Goal: Information Seeking & Learning: Check status

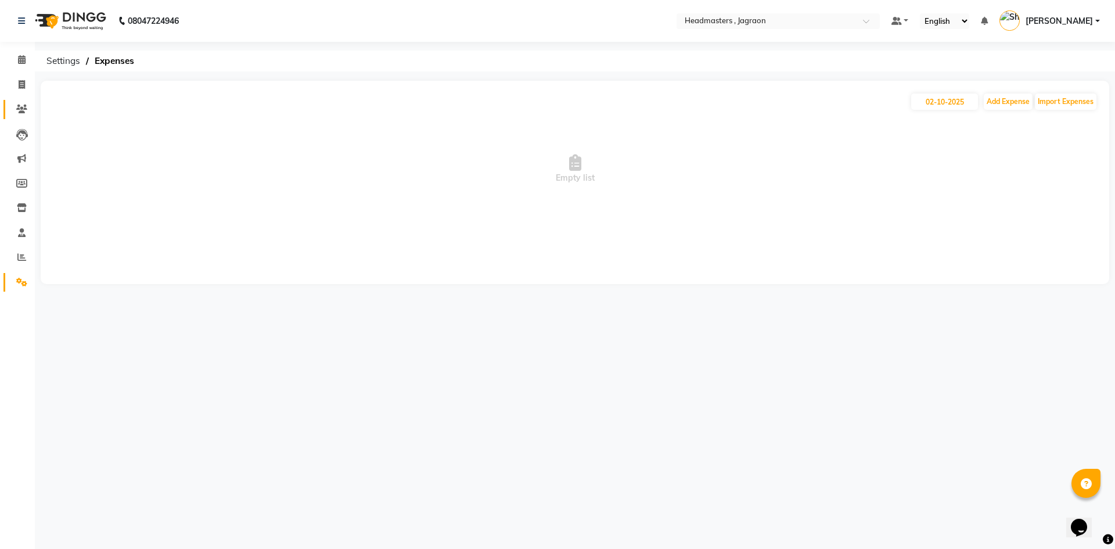
click at [19, 101] on link "Clients" at bounding box center [17, 109] width 28 height 19
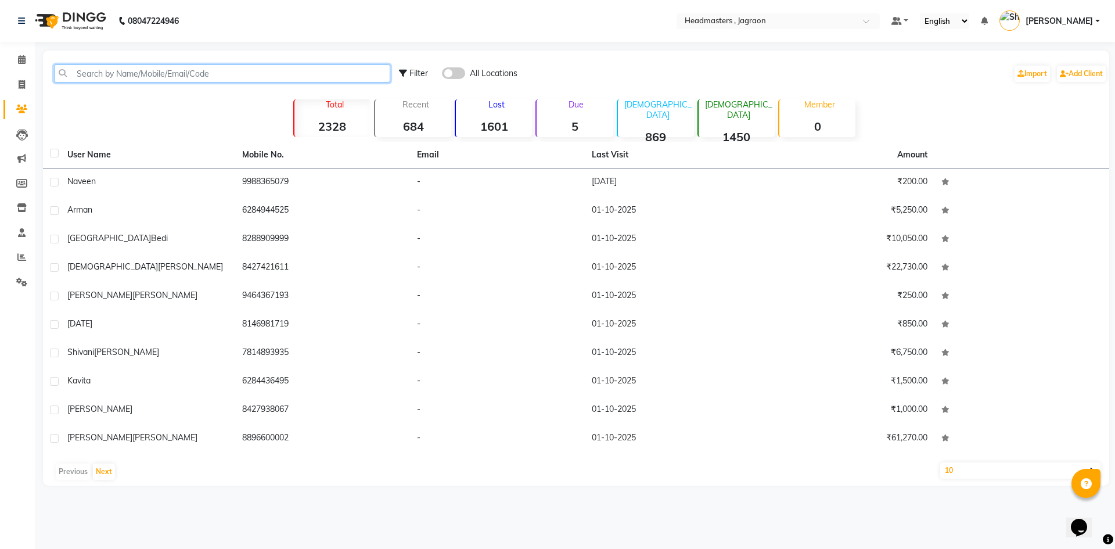
click at [182, 67] on input "text" at bounding box center [222, 73] width 336 height 18
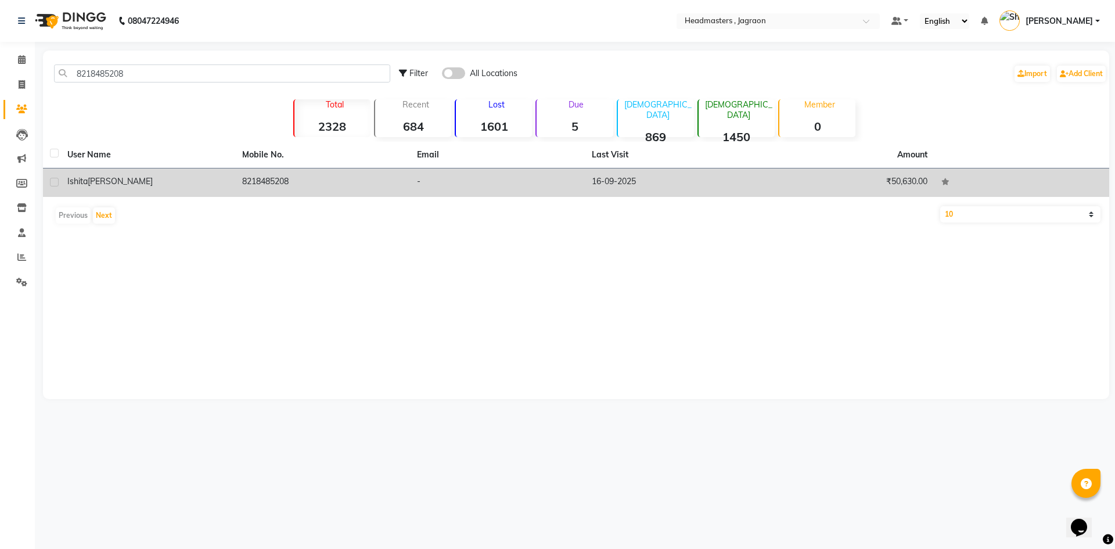
click at [227, 184] on div "[PERSON_NAME]" at bounding box center [147, 181] width 161 height 12
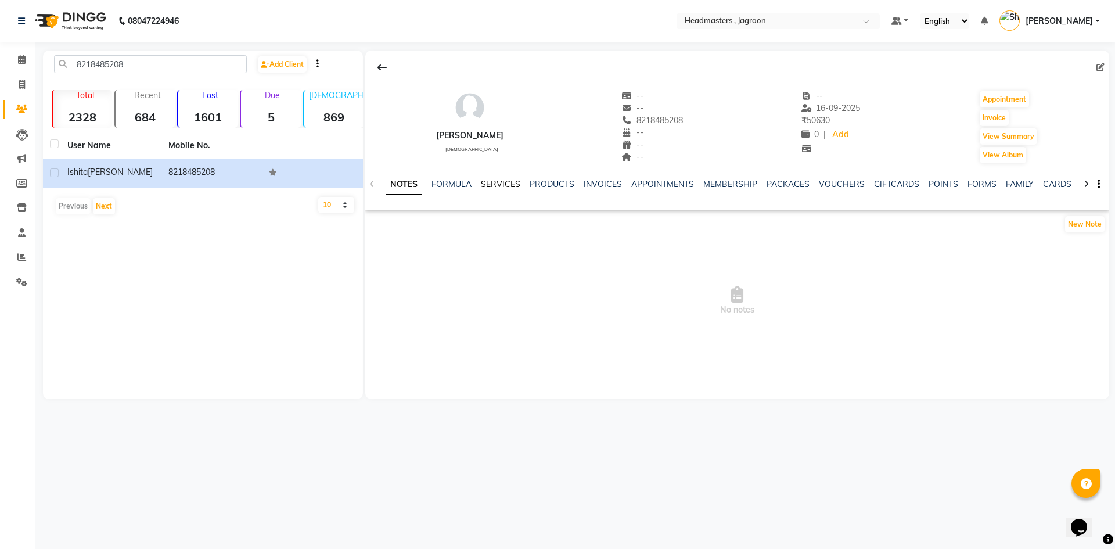
click at [492, 183] on link "SERVICES" at bounding box center [501, 184] width 40 height 10
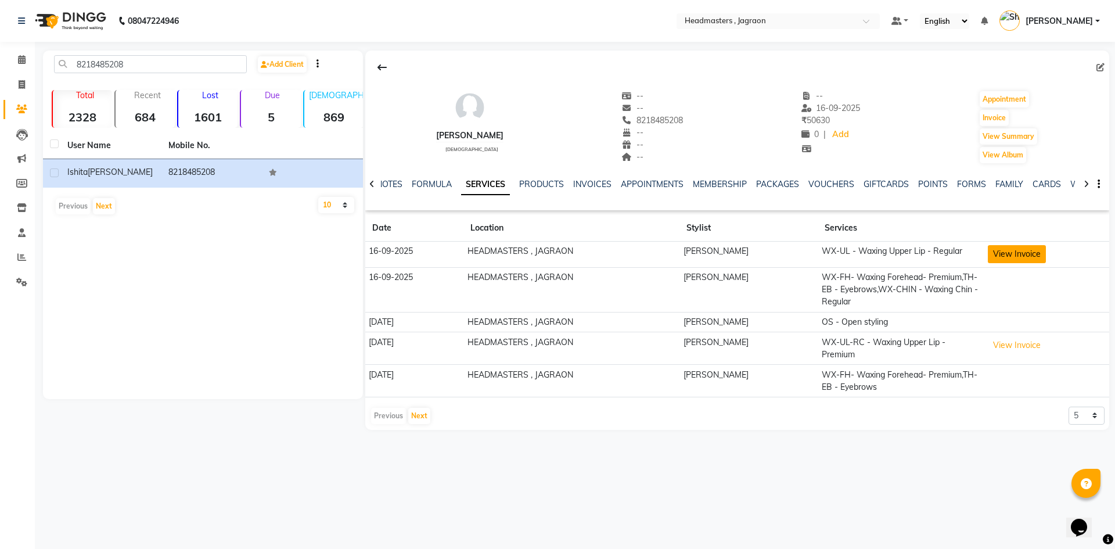
click at [1006, 256] on button "View Invoice" at bounding box center [1017, 254] width 58 height 18
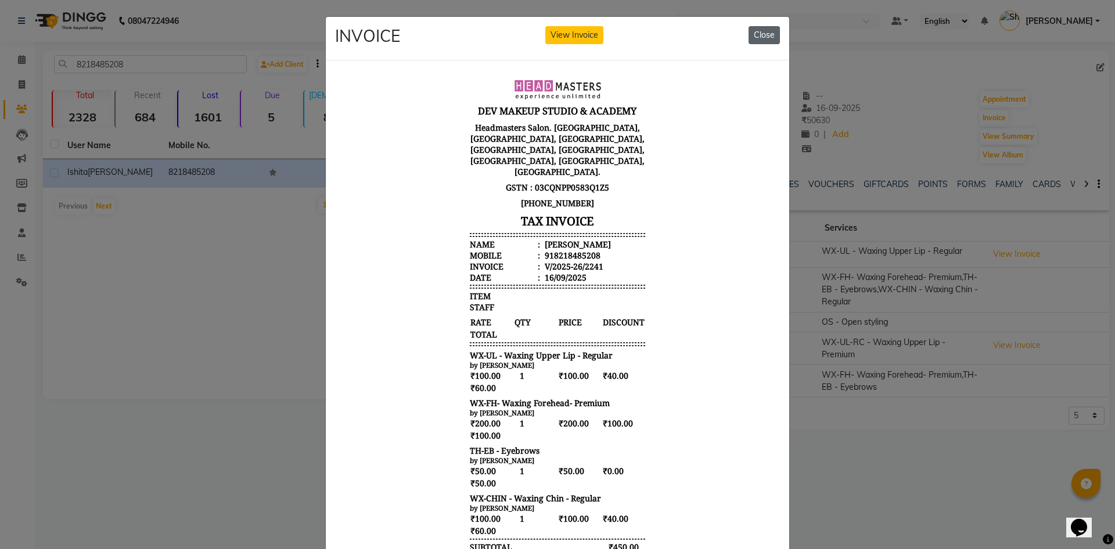
click at [750, 31] on button "Close" at bounding box center [764, 35] width 31 height 18
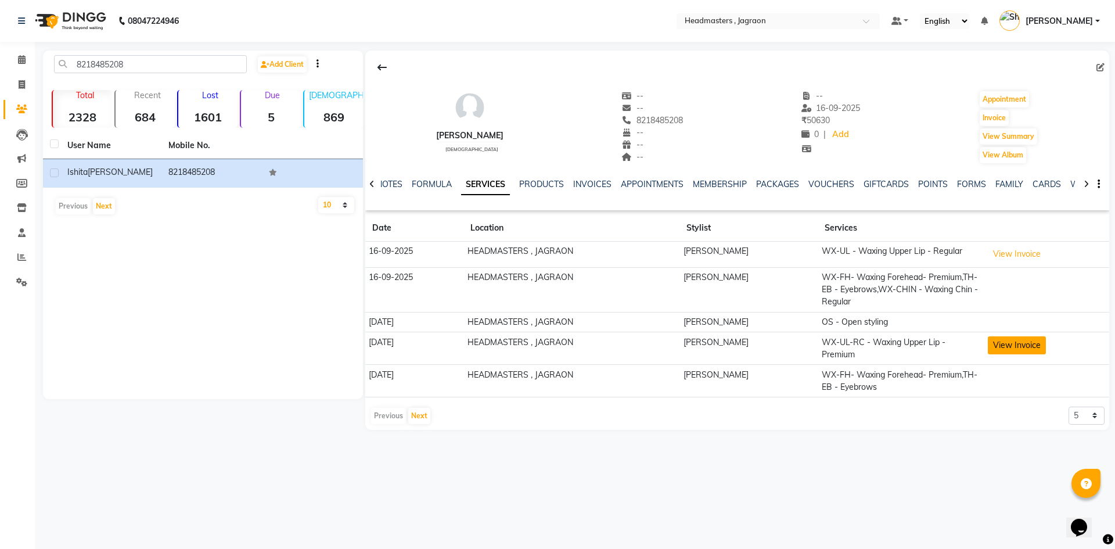
click at [1000, 336] on button "View Invoice" at bounding box center [1017, 345] width 58 height 18
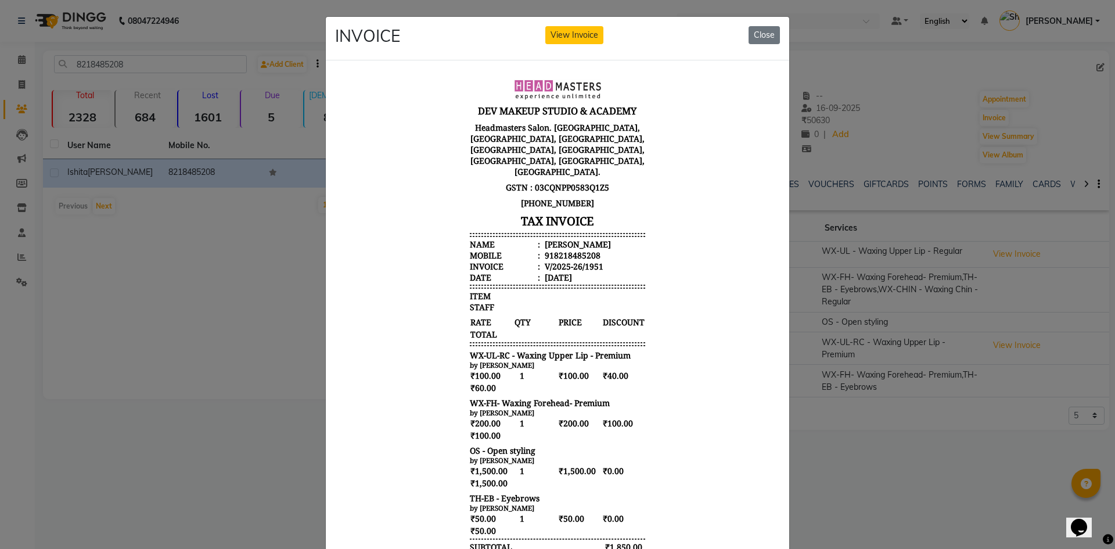
drag, startPoint x: 769, startPoint y: 28, endPoint x: 714, endPoint y: 62, distance: 64.2
click at [767, 28] on button "Close" at bounding box center [764, 35] width 31 height 18
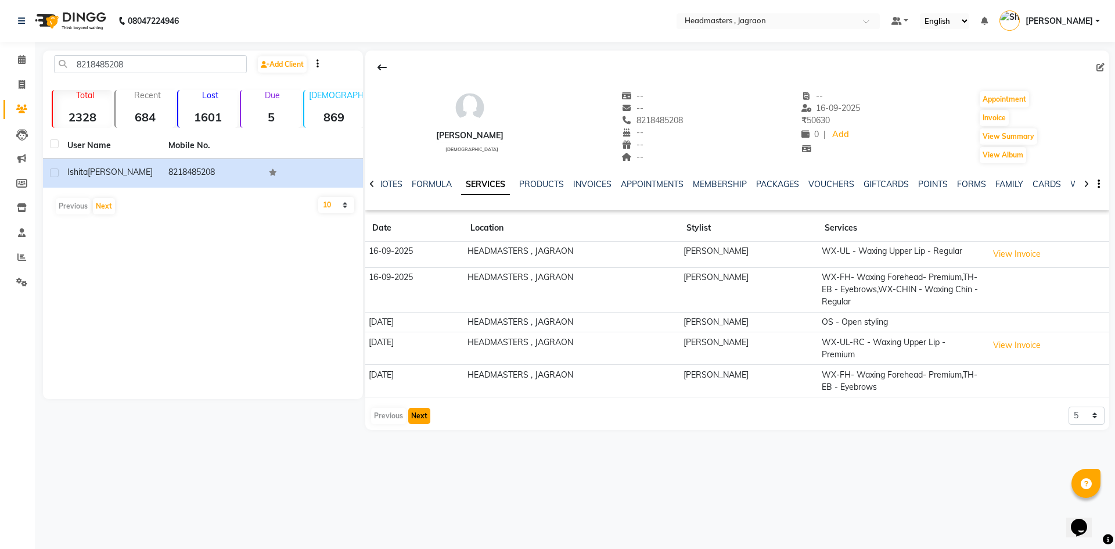
click at [412, 408] on button "Next" at bounding box center [419, 416] width 22 height 16
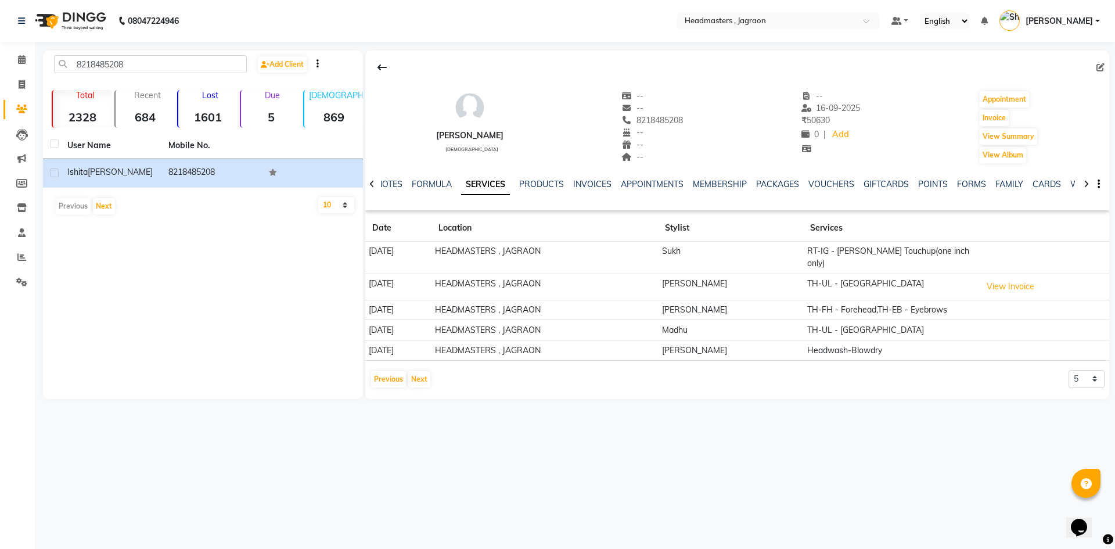
click at [893, 250] on td "RT-IG - [PERSON_NAME] Touchup(one inch only)" at bounding box center [890, 258] width 175 height 33
click at [1002, 278] on button "View Invoice" at bounding box center [1011, 287] width 58 height 18
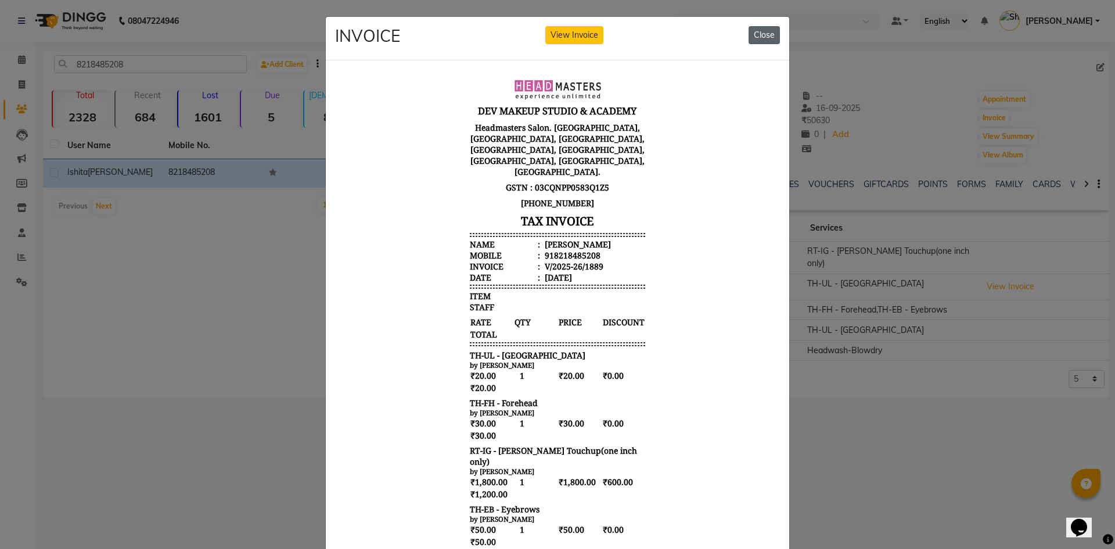
click at [773, 31] on button "Close" at bounding box center [764, 35] width 31 height 18
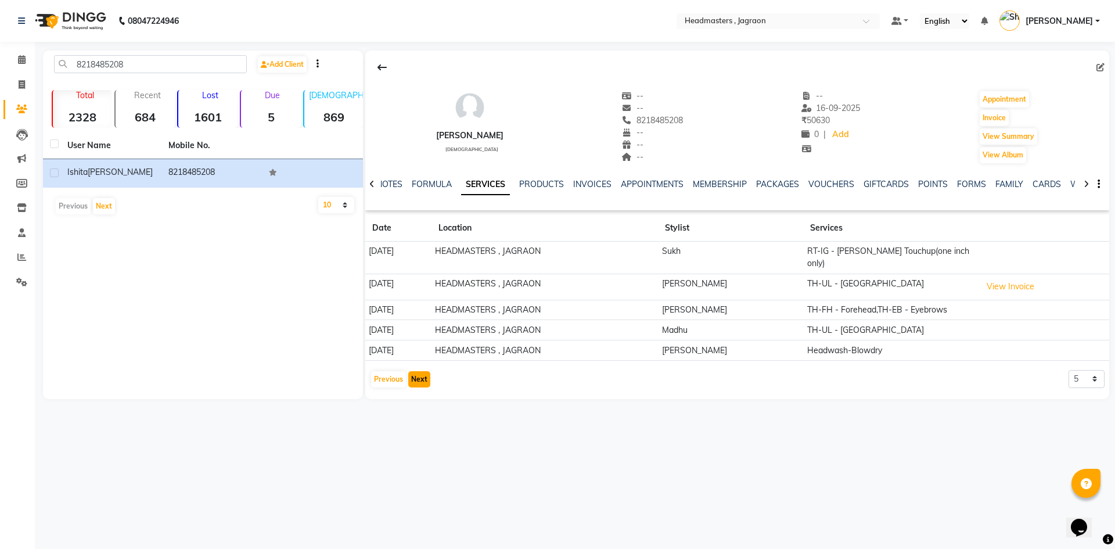
click at [418, 371] on button "Next" at bounding box center [419, 379] width 22 height 16
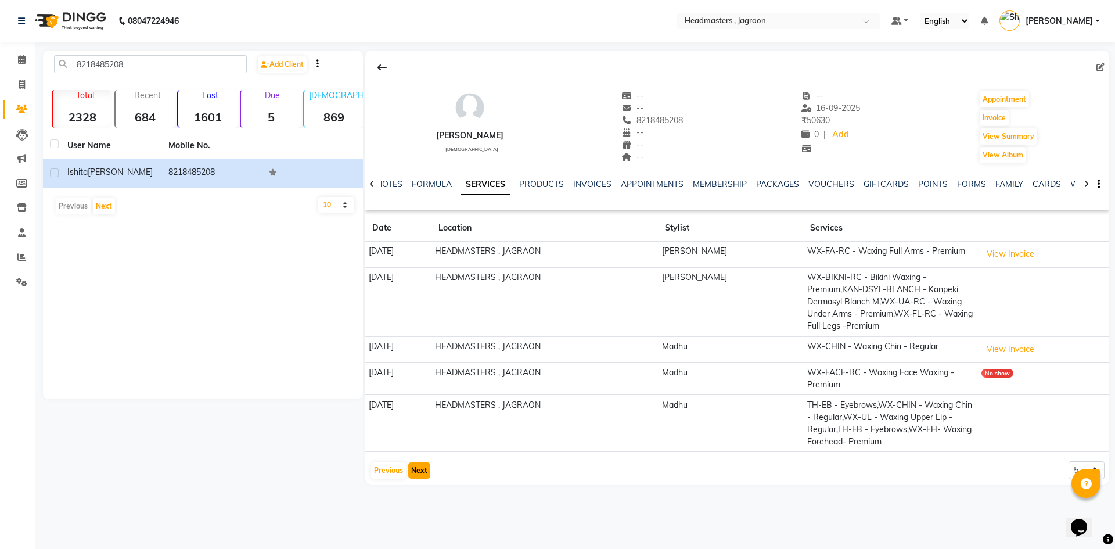
click at [424, 468] on button "Next" at bounding box center [419, 470] width 22 height 16
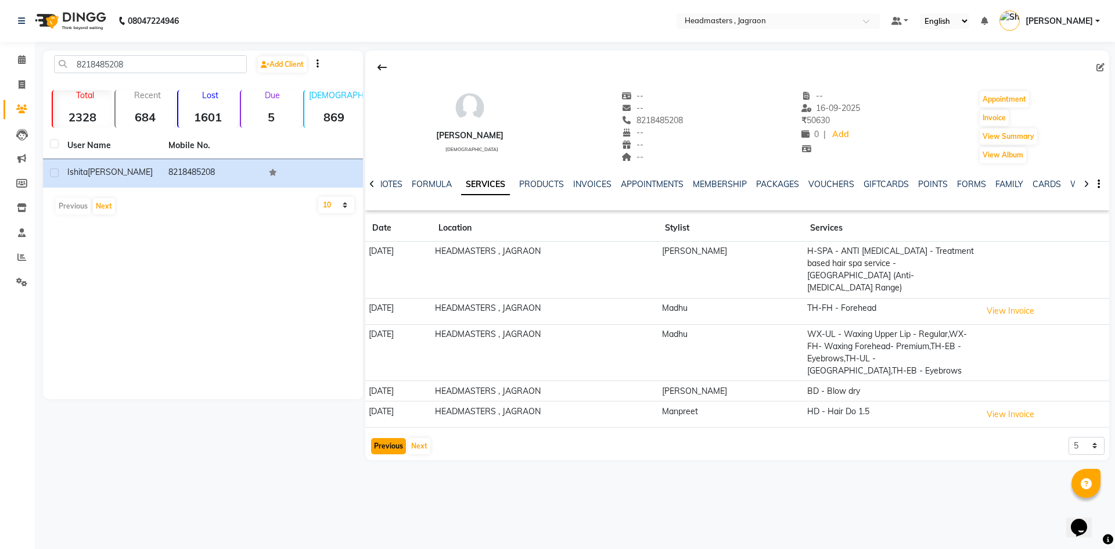
click at [396, 438] on button "Previous" at bounding box center [388, 446] width 35 height 16
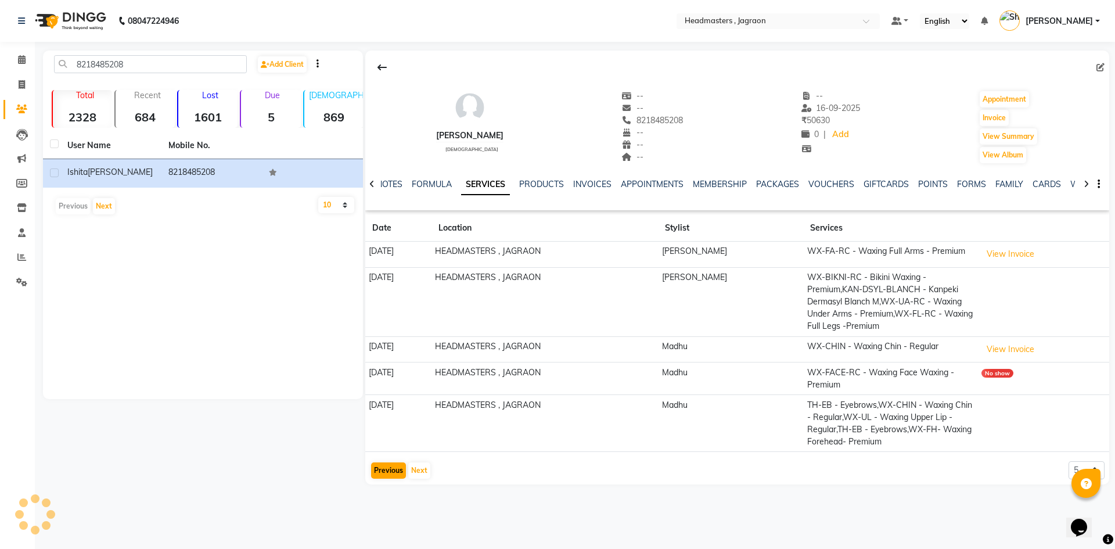
click at [396, 433] on td "[DATE]" at bounding box center [398, 423] width 66 height 57
click at [153, 66] on input "8218485208" at bounding box center [150, 64] width 193 height 18
type input "8"
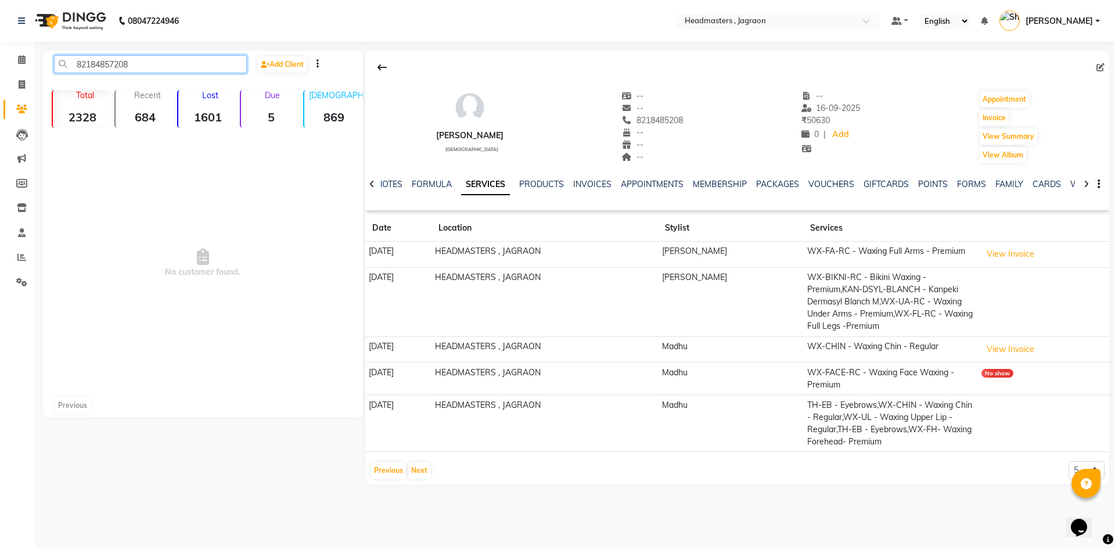
type input "82184857208"
click at [419, 468] on button "Next" at bounding box center [419, 470] width 22 height 16
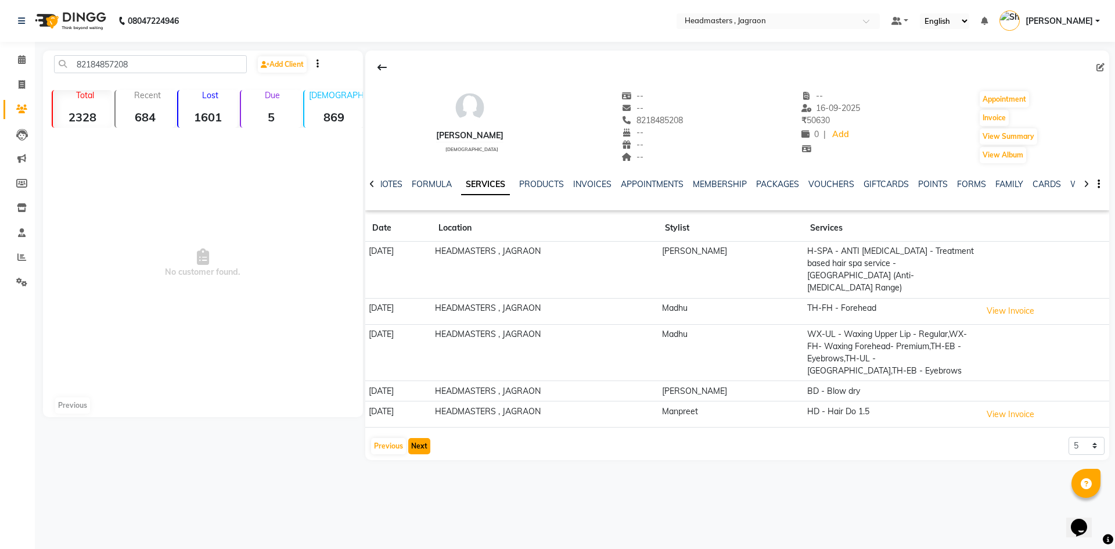
click at [428, 438] on button "Next" at bounding box center [419, 446] width 22 height 16
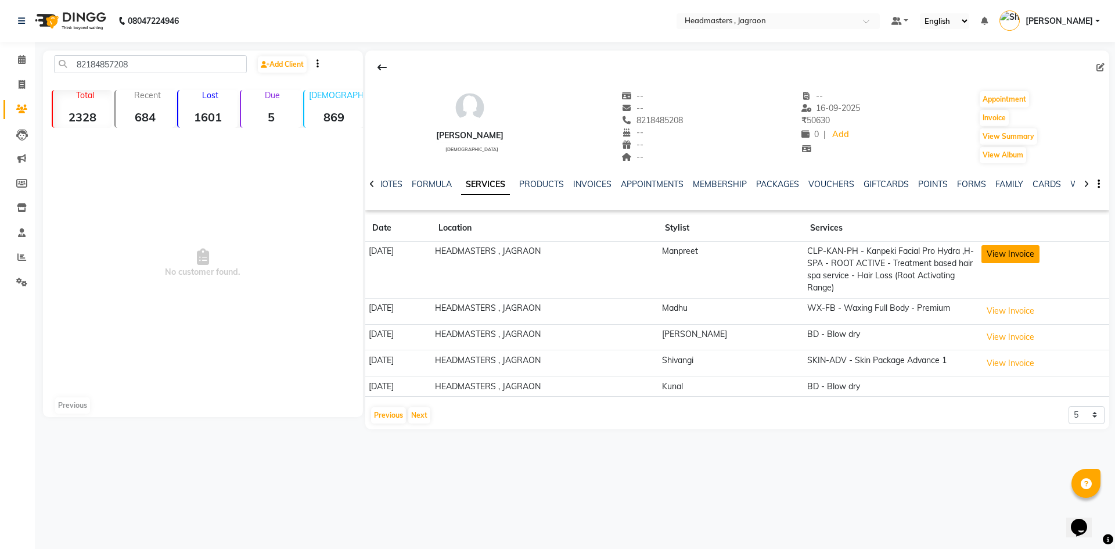
click at [1017, 254] on button "View Invoice" at bounding box center [1011, 254] width 58 height 18
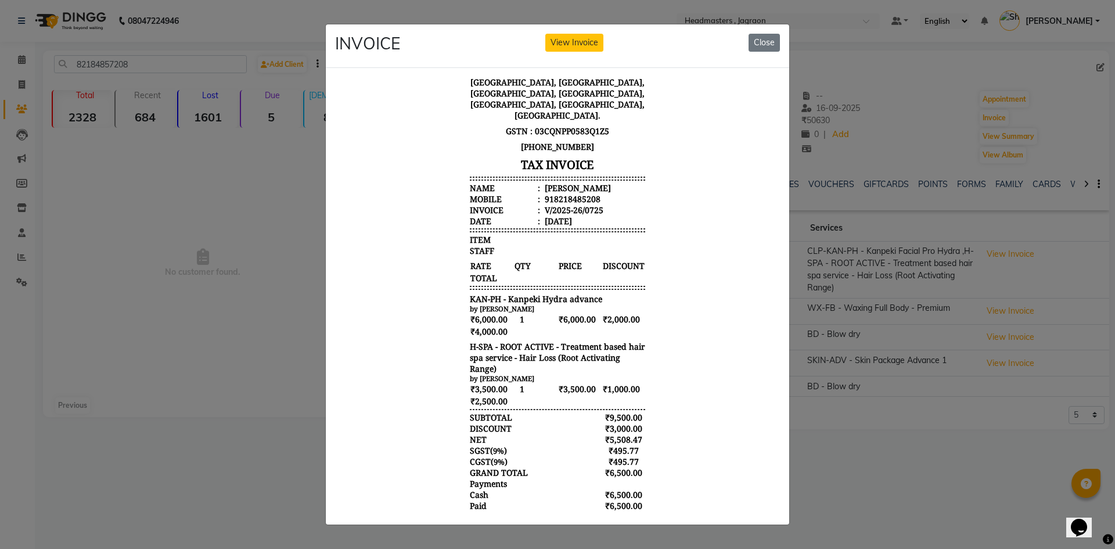
scroll to position [89, 0]
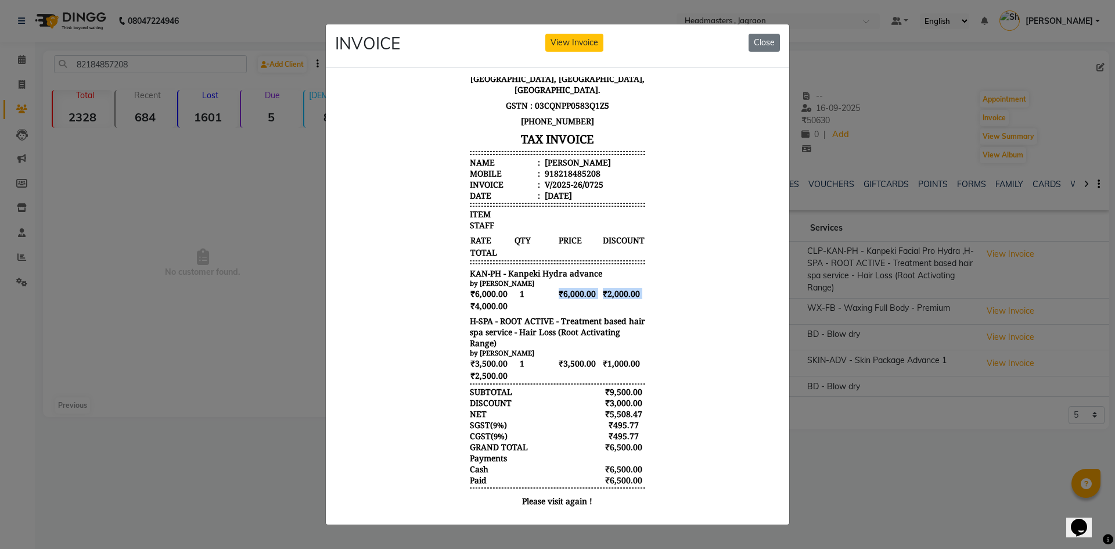
drag, startPoint x: 460, startPoint y: 291, endPoint x: 515, endPoint y: 295, distance: 55.3
click at [515, 295] on div "DEV MAKEUP STUDIO & ACADEMY Headmasters Salon. [GEOGRAPHIC_DATA], [GEOGRAPHIC_D…" at bounding box center [557, 255] width 185 height 526
drag, startPoint x: 465, startPoint y: 364, endPoint x: 507, endPoint y: 368, distance: 42.0
click at [507, 368] on div "₹3,500.00 1 ₹3,500.00 ₹1,000.00 ₹2,500.00" at bounding box center [557, 369] width 175 height 24
click at [579, 408] on div "NET ₹5,508.47" at bounding box center [557, 413] width 175 height 11
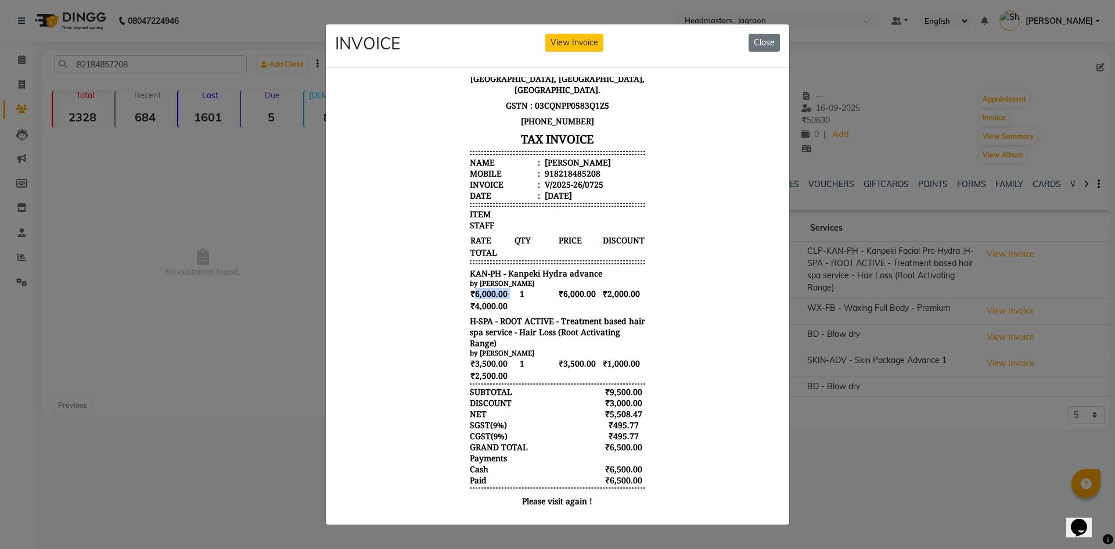
drag, startPoint x: 465, startPoint y: 281, endPoint x: 508, endPoint y: 287, distance: 42.9
click at [508, 287] on div "₹6,000.00 1 ₹6,000.00 ₹2,000.00 ₹4,000.00" at bounding box center [557, 299] width 175 height 24
click at [757, 34] on button "Close" at bounding box center [764, 43] width 31 height 18
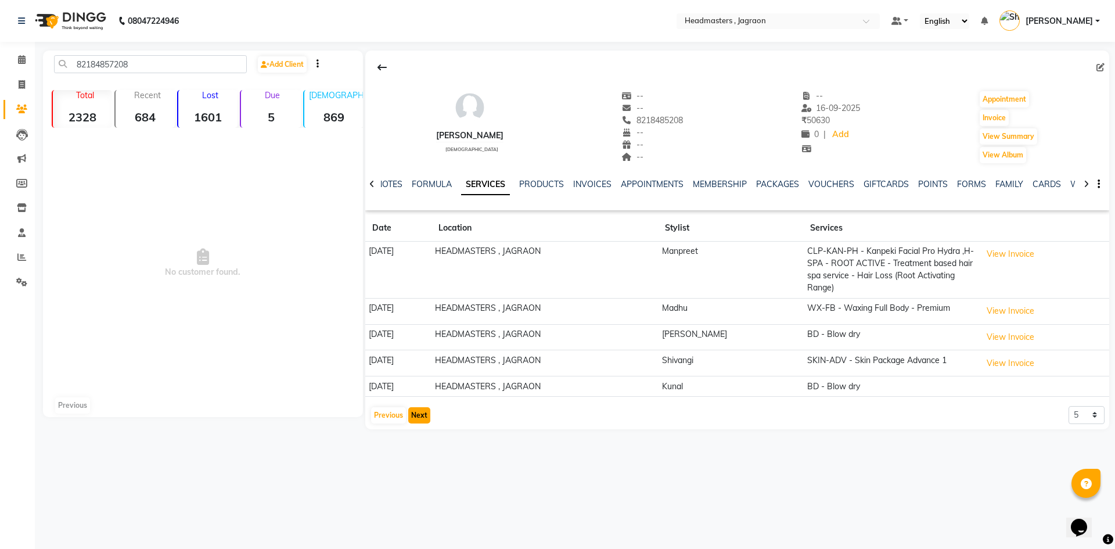
click at [418, 414] on button "Next" at bounding box center [419, 415] width 22 height 16
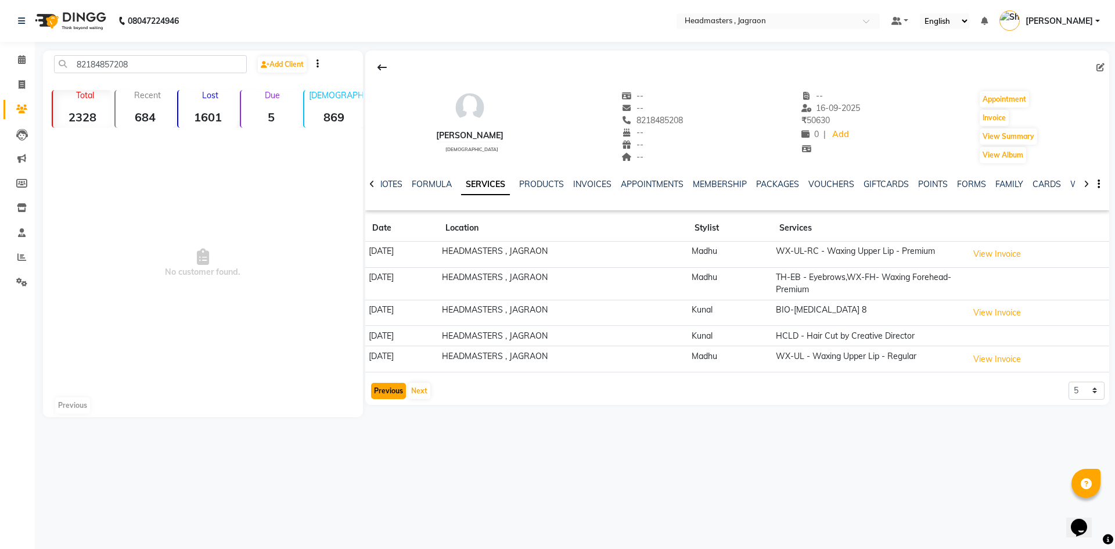
click at [390, 388] on button "Previous" at bounding box center [388, 391] width 35 height 16
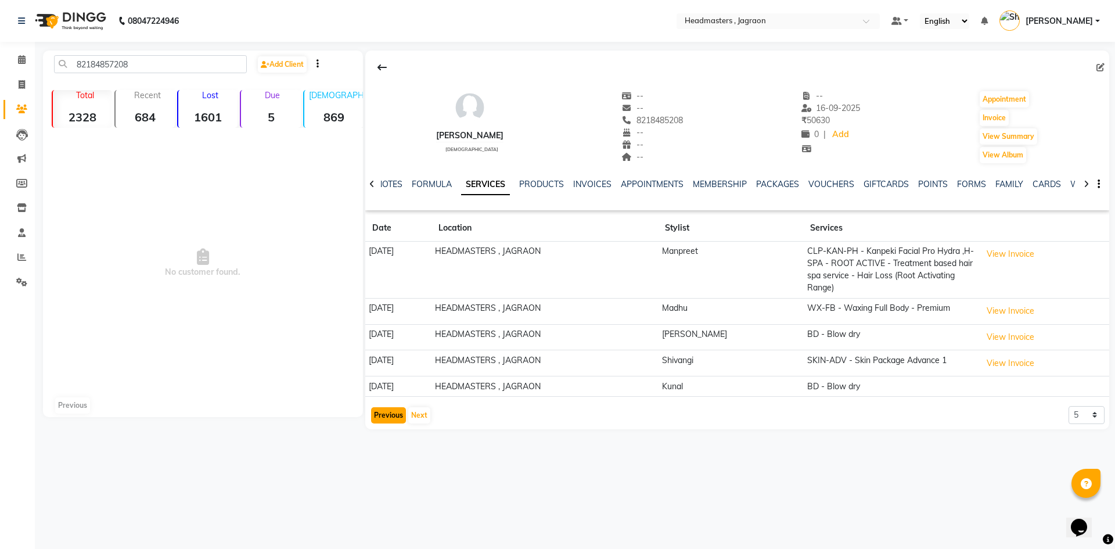
click at [386, 414] on button "Previous" at bounding box center [388, 415] width 35 height 16
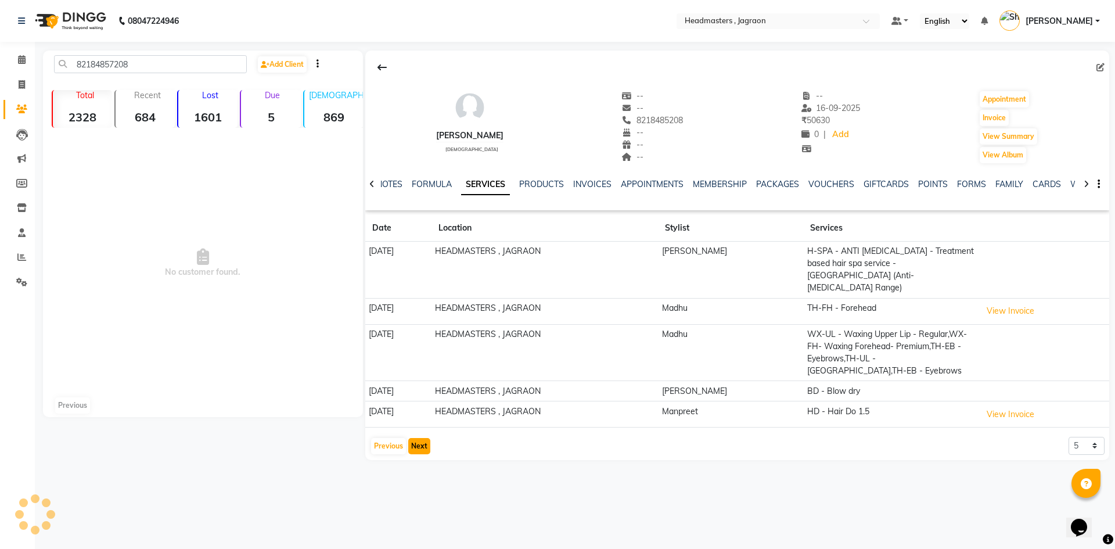
click at [418, 438] on button "Next" at bounding box center [419, 446] width 22 height 16
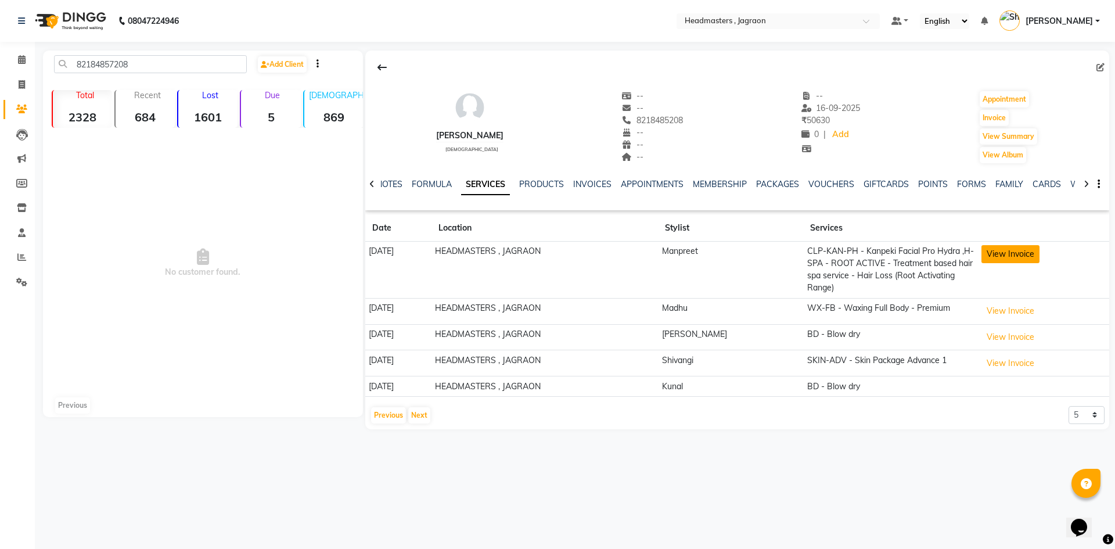
click at [1012, 253] on button "View Invoice" at bounding box center [1011, 254] width 58 height 18
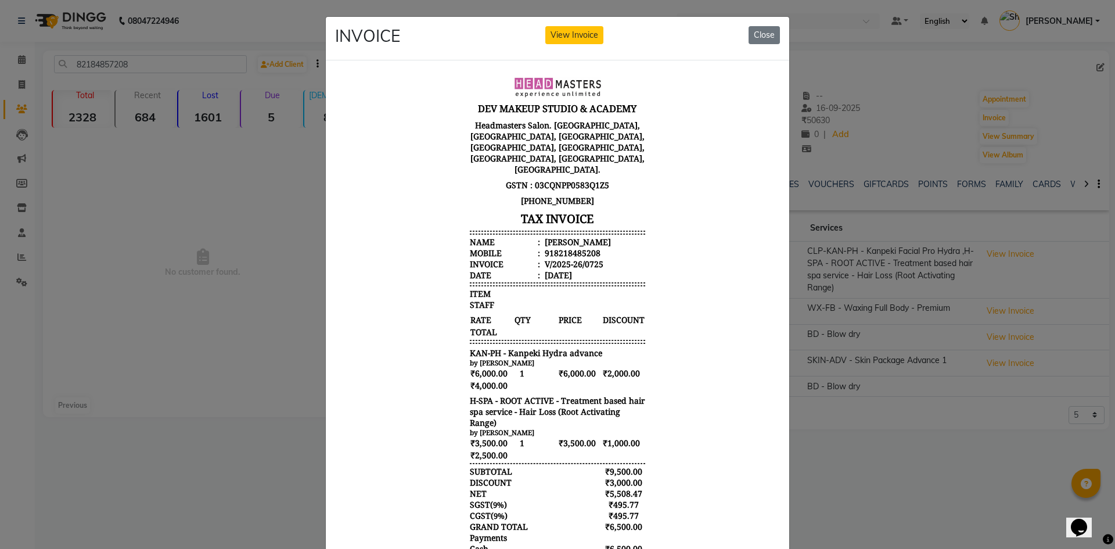
scroll to position [0, 0]
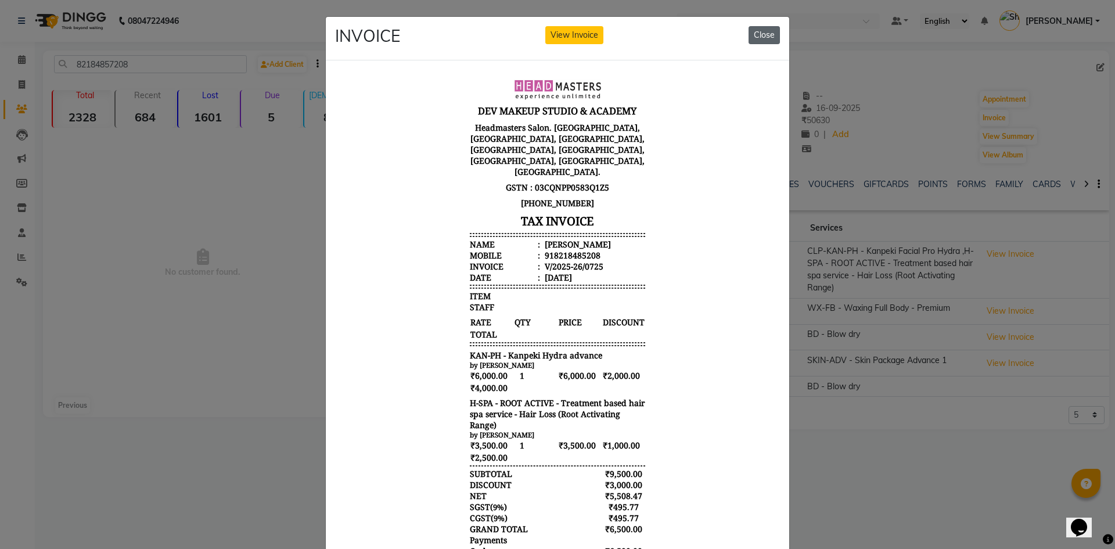
click at [766, 35] on button "Close" at bounding box center [764, 35] width 31 height 18
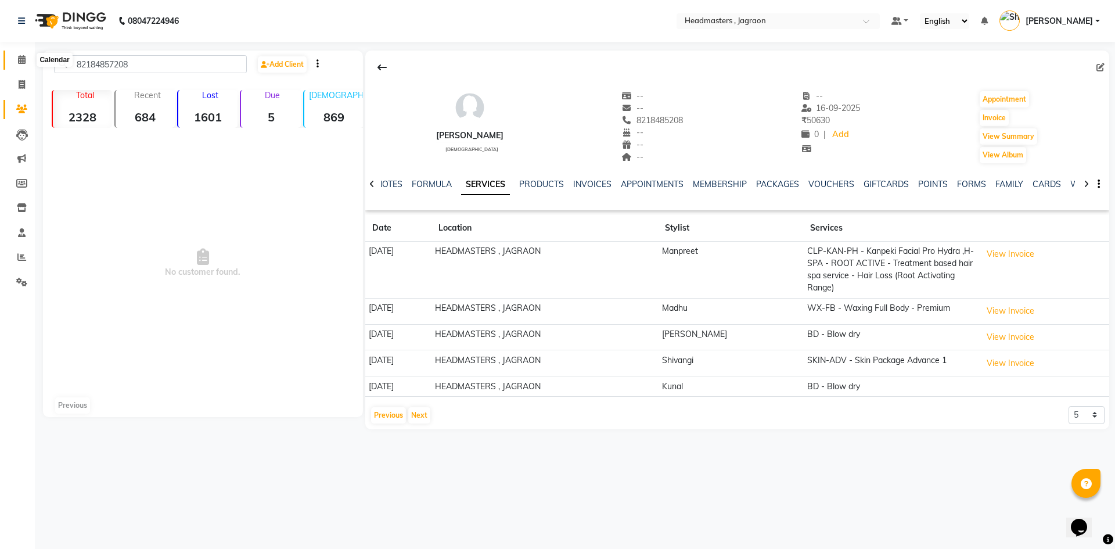
click at [24, 60] on icon at bounding box center [22, 59] width 8 height 9
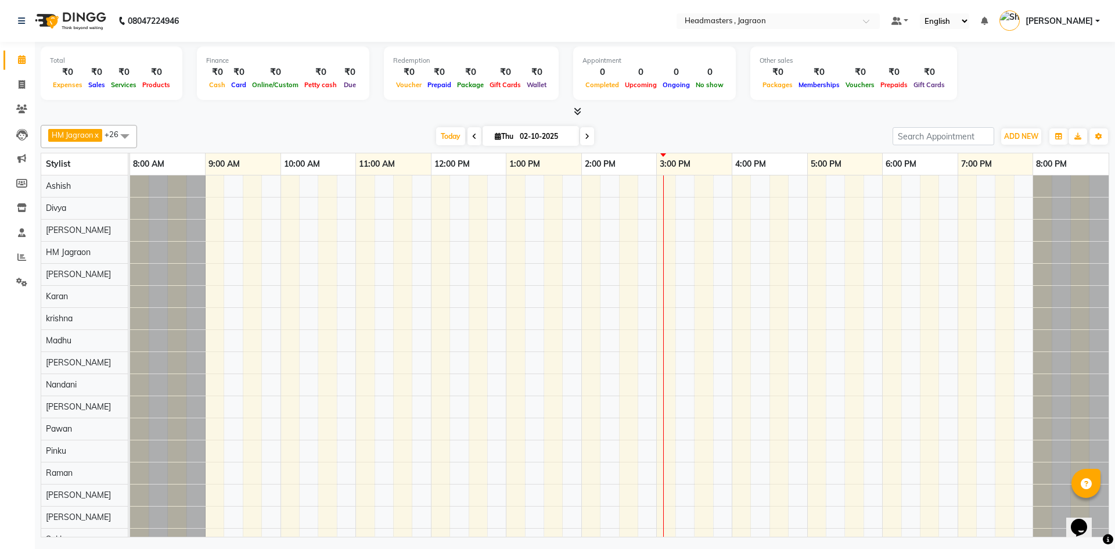
click at [578, 108] on icon at bounding box center [578, 111] width 8 height 9
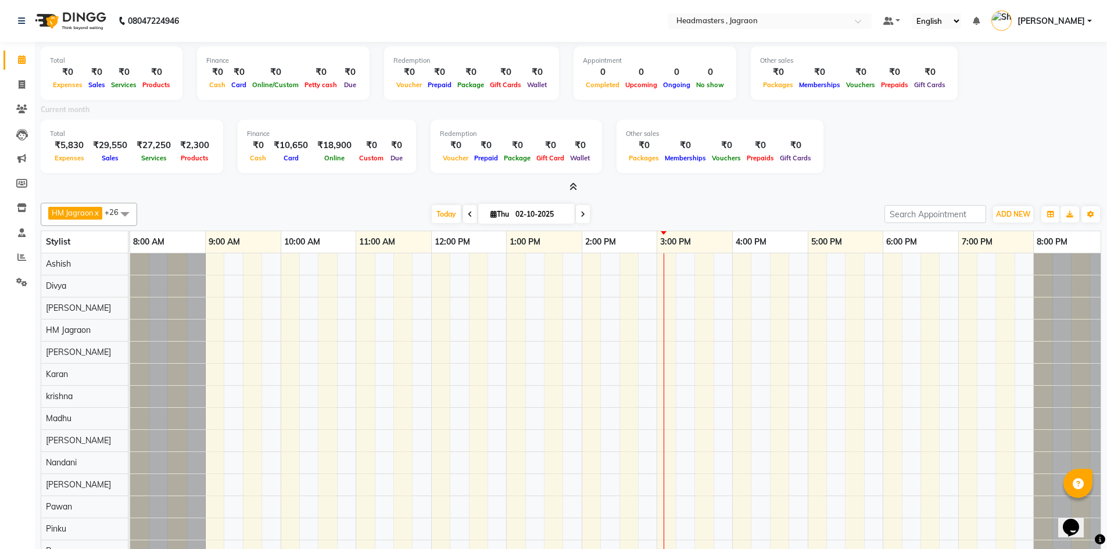
click at [572, 182] on span at bounding box center [571, 187] width 12 height 12
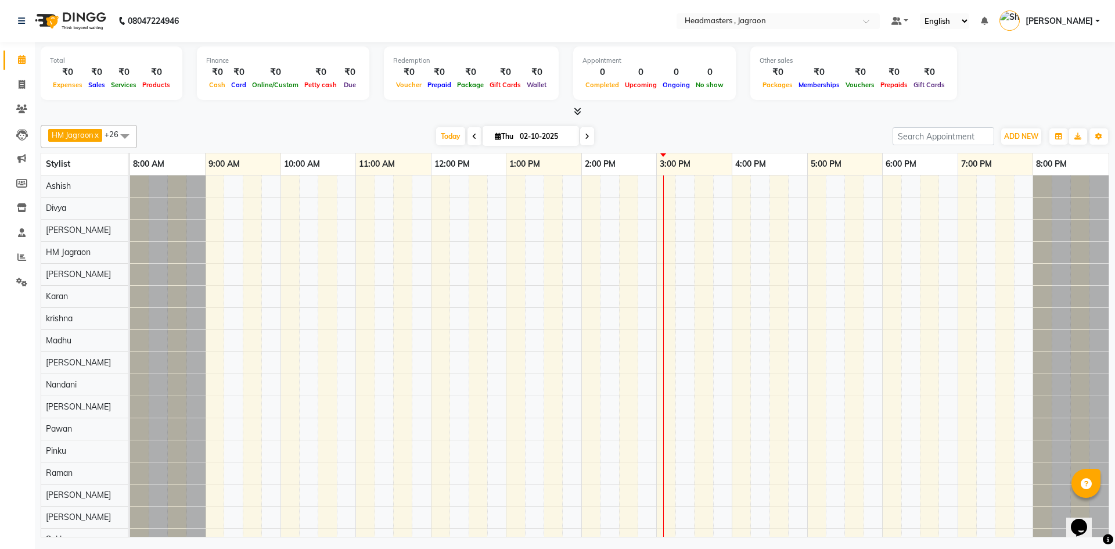
click at [577, 113] on icon at bounding box center [578, 111] width 8 height 9
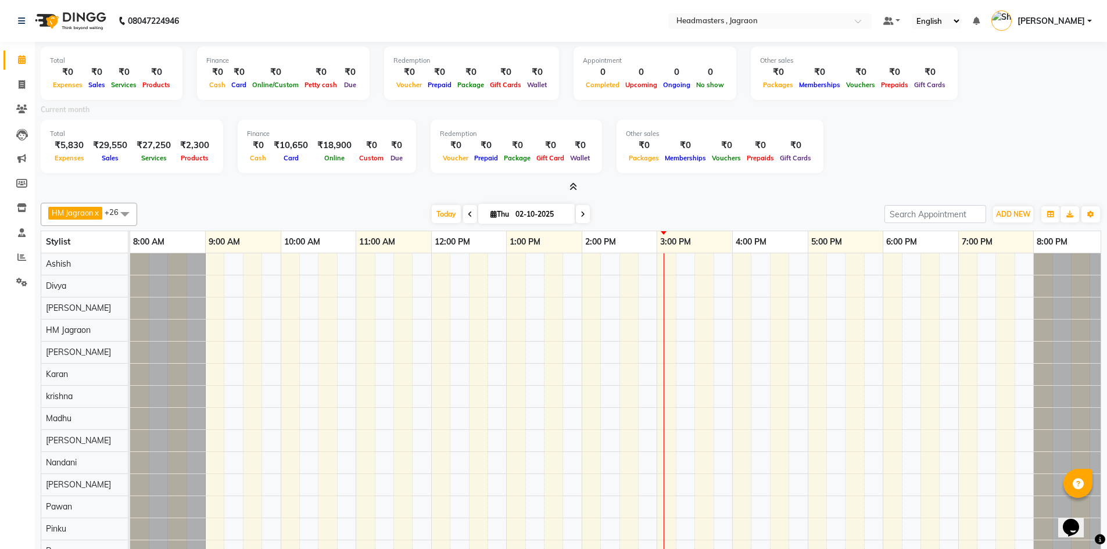
click at [575, 188] on icon at bounding box center [573, 186] width 8 height 9
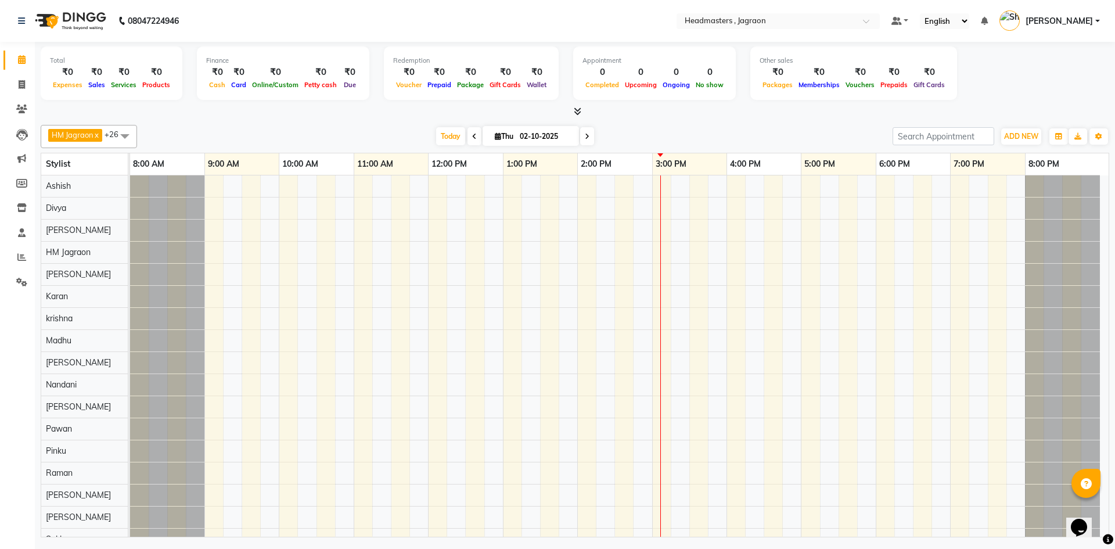
click at [577, 115] on icon at bounding box center [578, 111] width 8 height 9
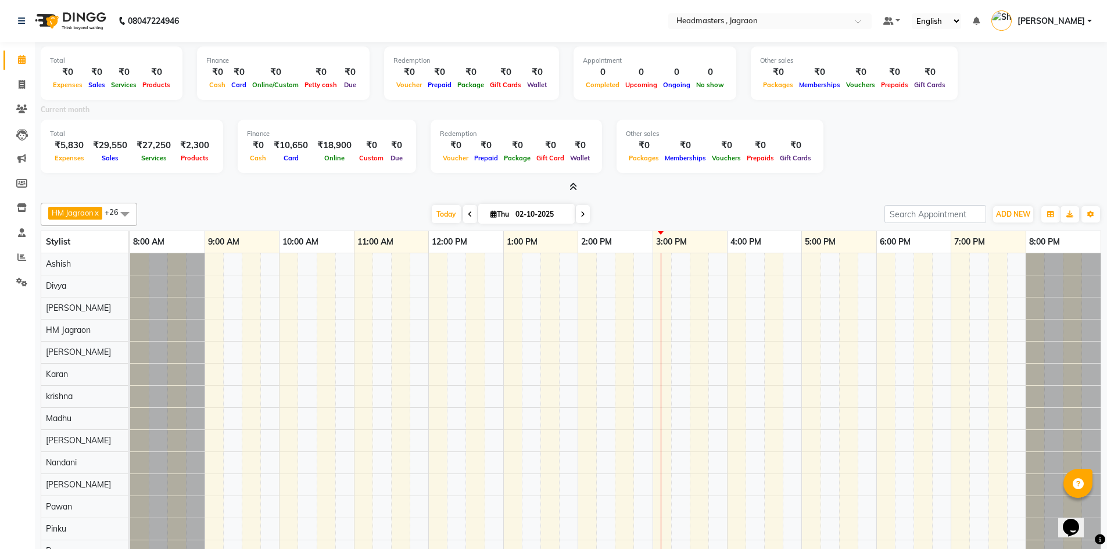
click at [572, 184] on icon at bounding box center [573, 186] width 8 height 9
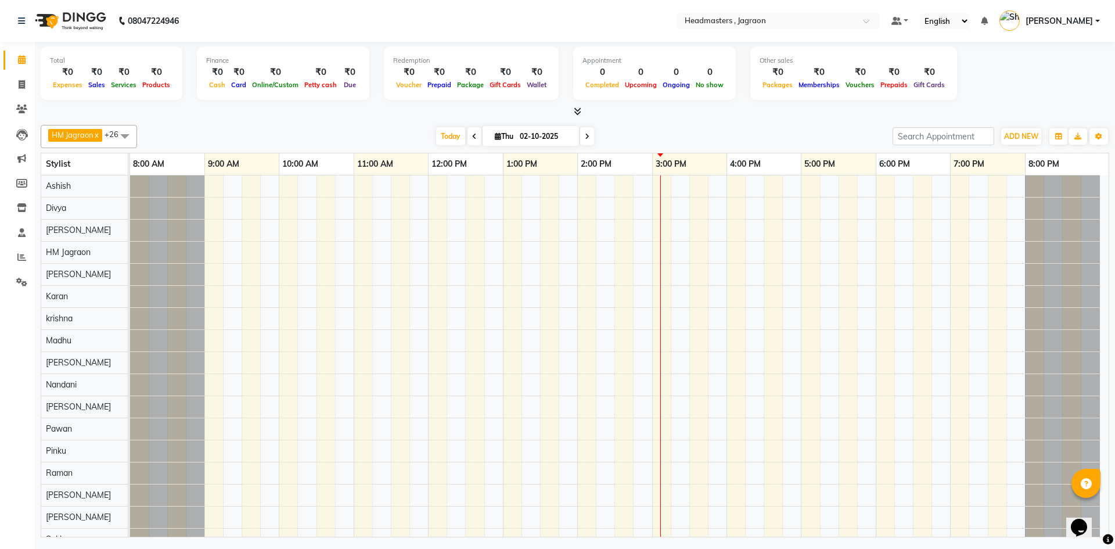
click at [577, 112] on icon at bounding box center [578, 111] width 8 height 9
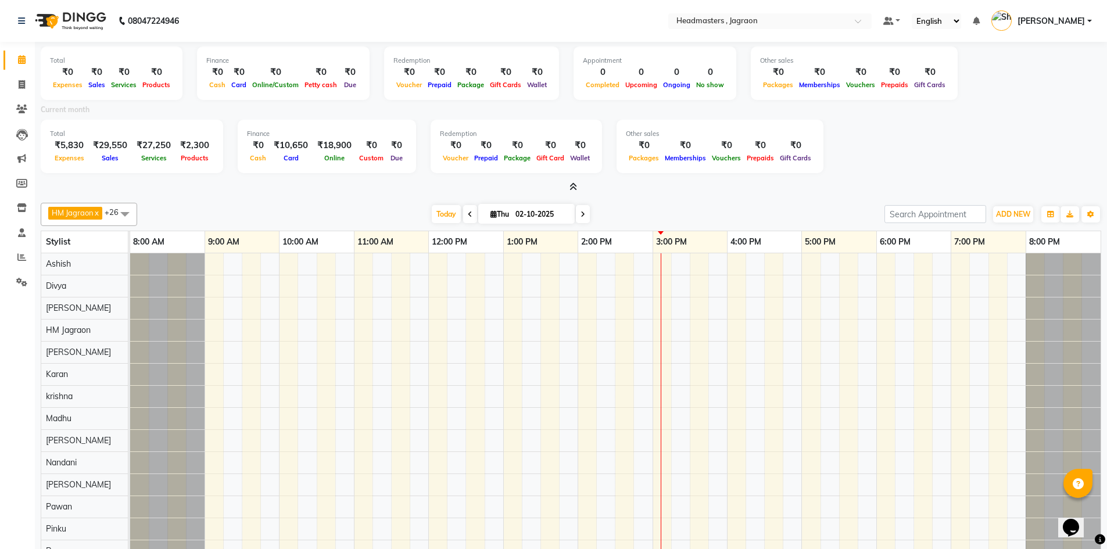
click at [574, 188] on icon at bounding box center [573, 186] width 8 height 9
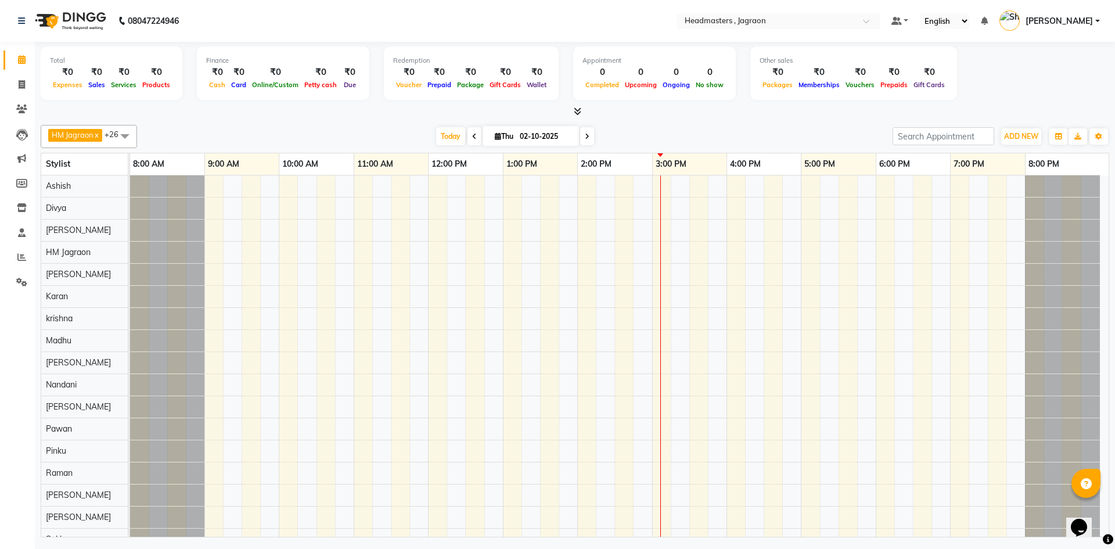
click at [578, 110] on icon at bounding box center [578, 111] width 8 height 9
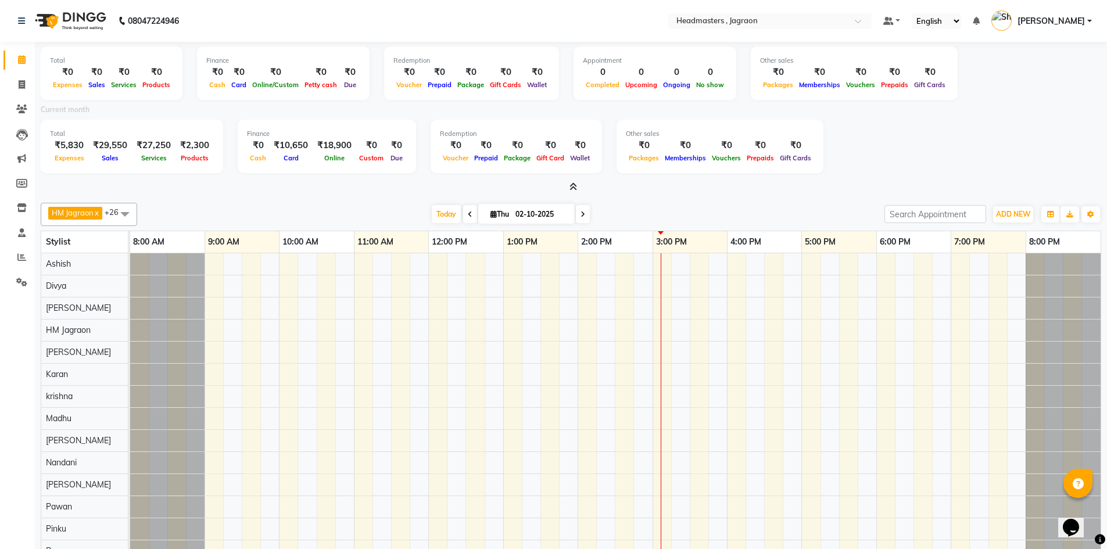
click at [571, 183] on icon at bounding box center [573, 186] width 8 height 9
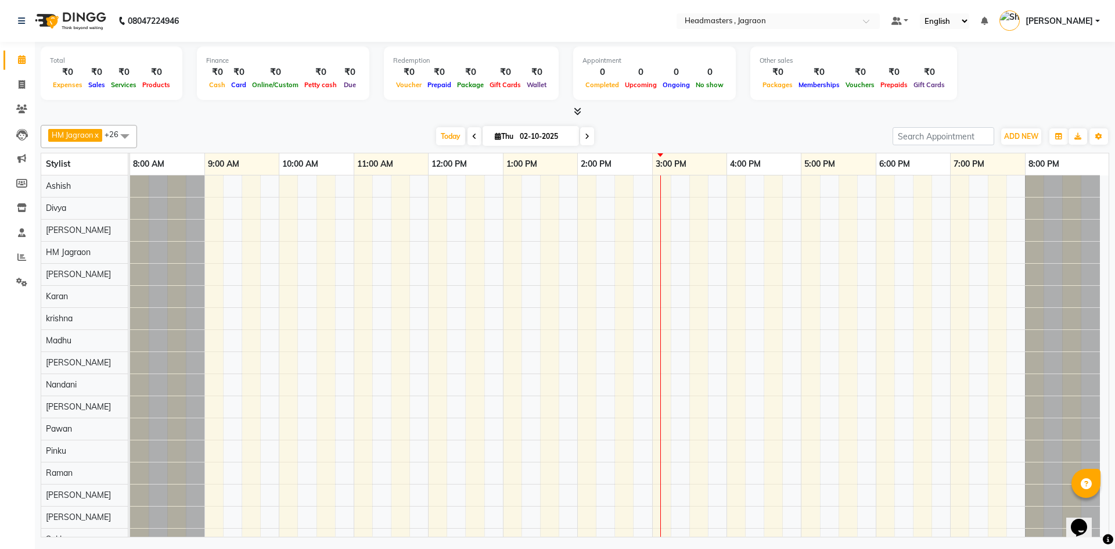
click at [578, 107] on icon at bounding box center [578, 111] width 8 height 9
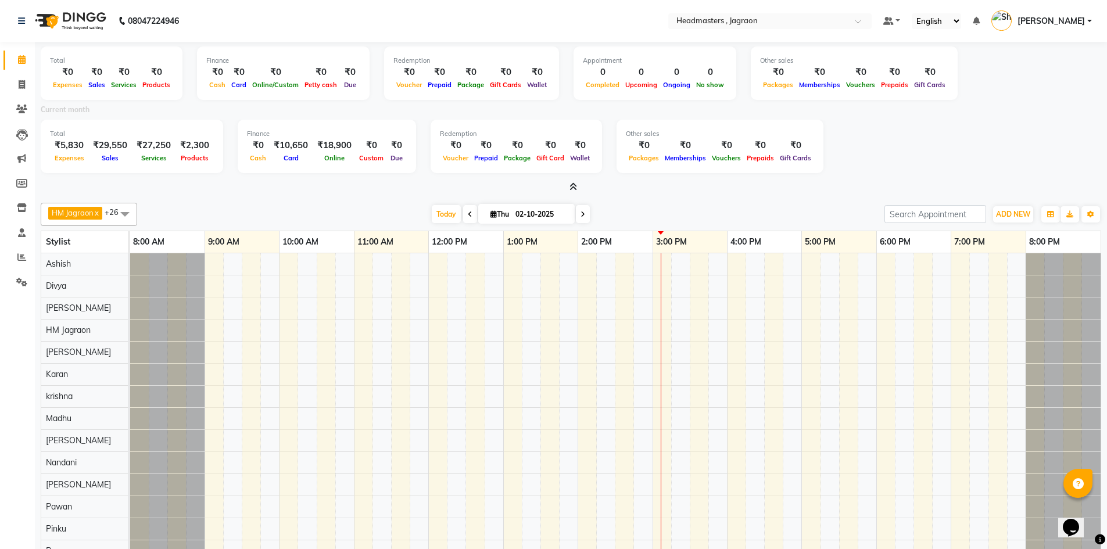
click at [573, 183] on icon at bounding box center [573, 186] width 8 height 9
